Goal: Task Accomplishment & Management: Use online tool/utility

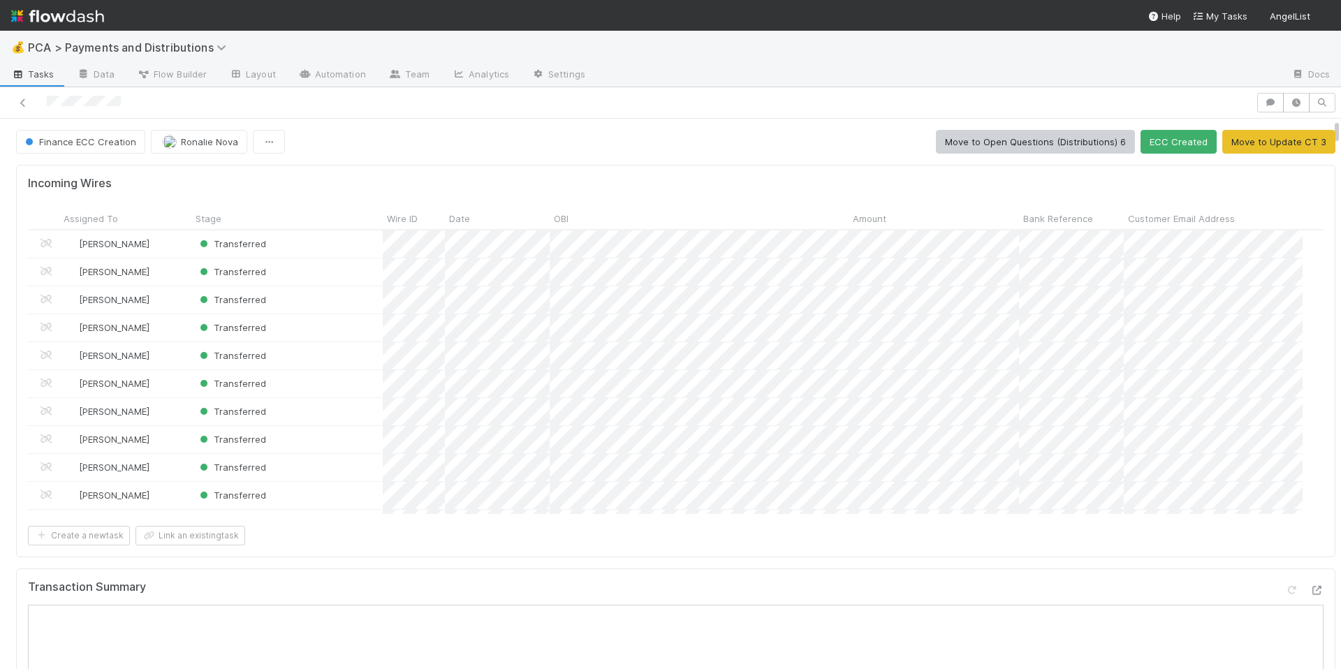
scroll to position [273, 1264]
click at [1310, 586] on icon at bounding box center [1317, 590] width 14 height 9
drag, startPoint x: 505, startPoint y: 120, endPoint x: 465, endPoint y: 116, distance: 40.7
click at [465, 116] on div "Finance ECC Creation Ronalie Nova Move to Open Questions (Distributions) 6 ECC …" at bounding box center [670, 378] width 1341 height 582
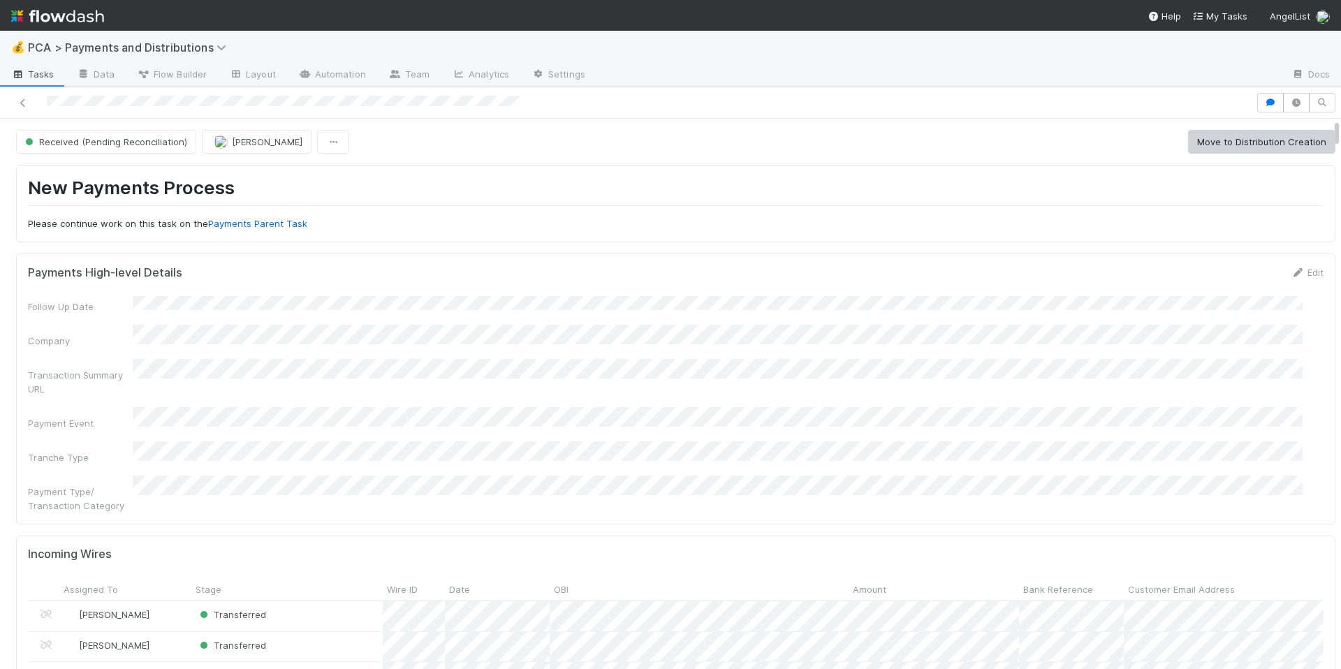
click at [474, 193] on h1 "New Payments Process" at bounding box center [676, 191] width 1296 height 29
